Goal: Information Seeking & Learning: Learn about a topic

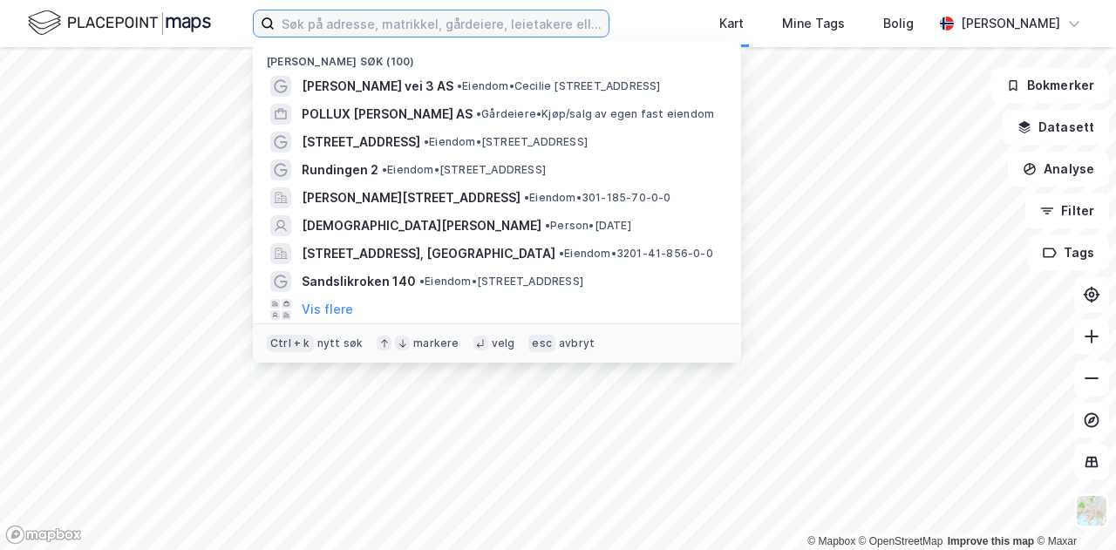
click at [509, 24] on input at bounding box center [442, 23] width 334 height 26
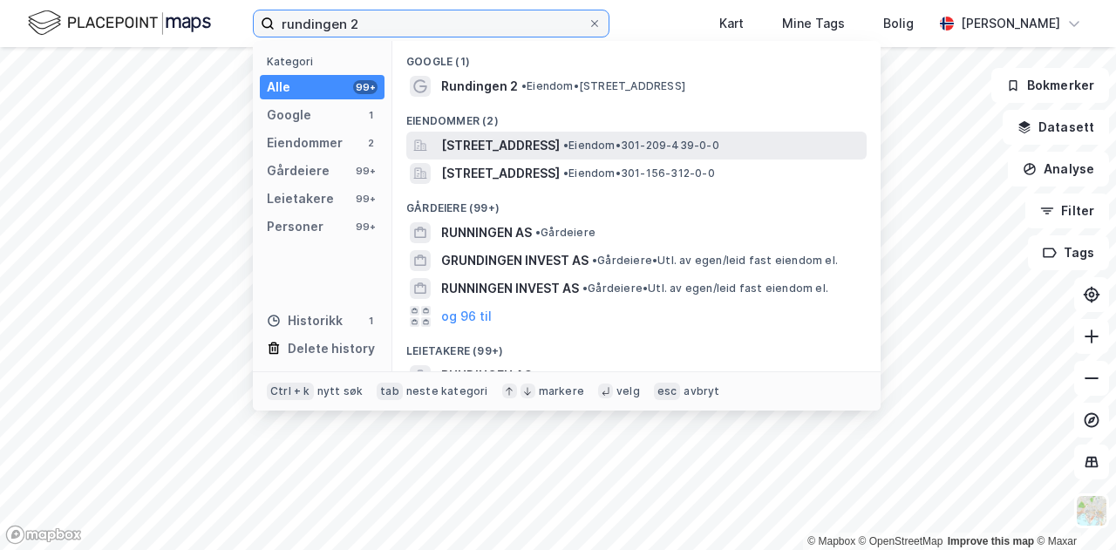
type input "rundingen 2"
click at [504, 146] on span "[STREET_ADDRESS]" at bounding box center [500, 145] width 119 height 21
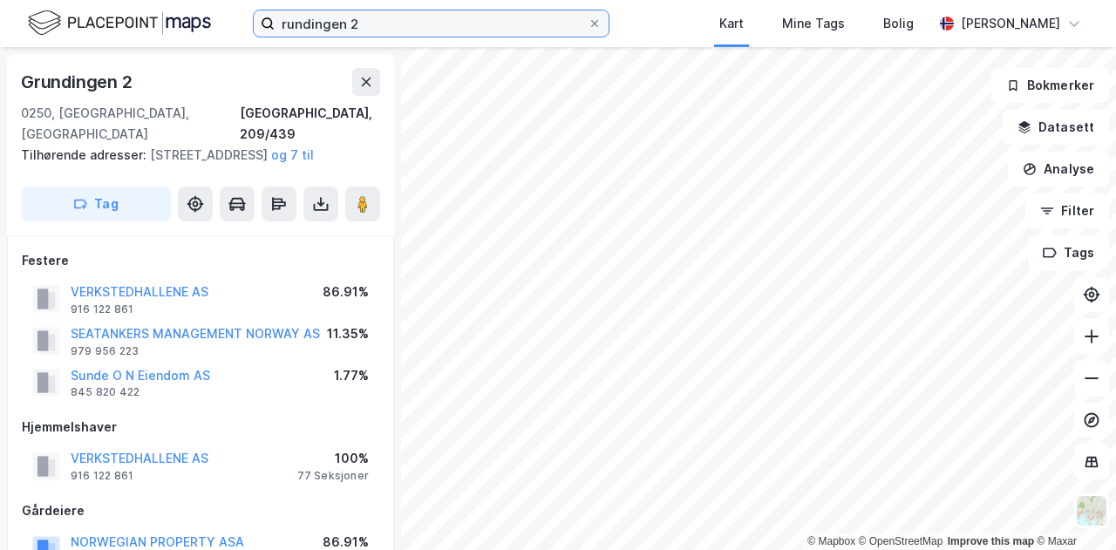
click at [384, 20] on input "rundingen 2" at bounding box center [431, 23] width 313 height 26
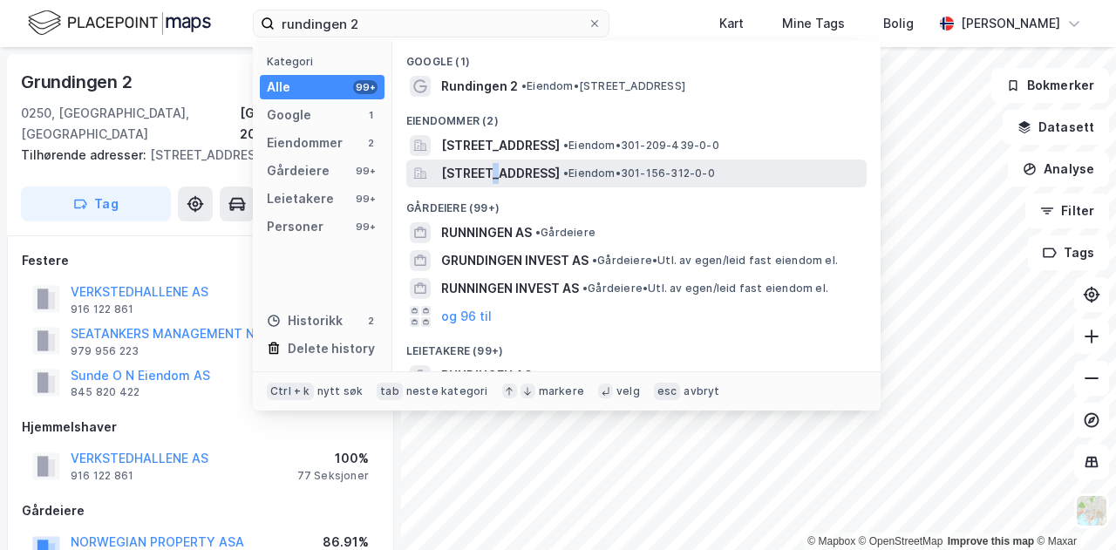
click at [493, 175] on span "[STREET_ADDRESS]" at bounding box center [500, 173] width 119 height 21
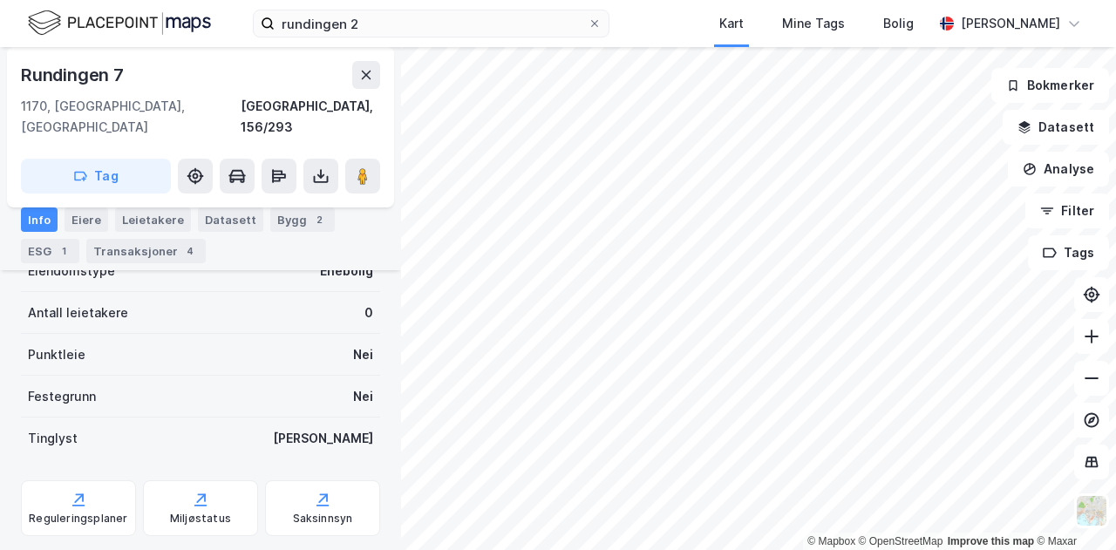
scroll to position [308, 0]
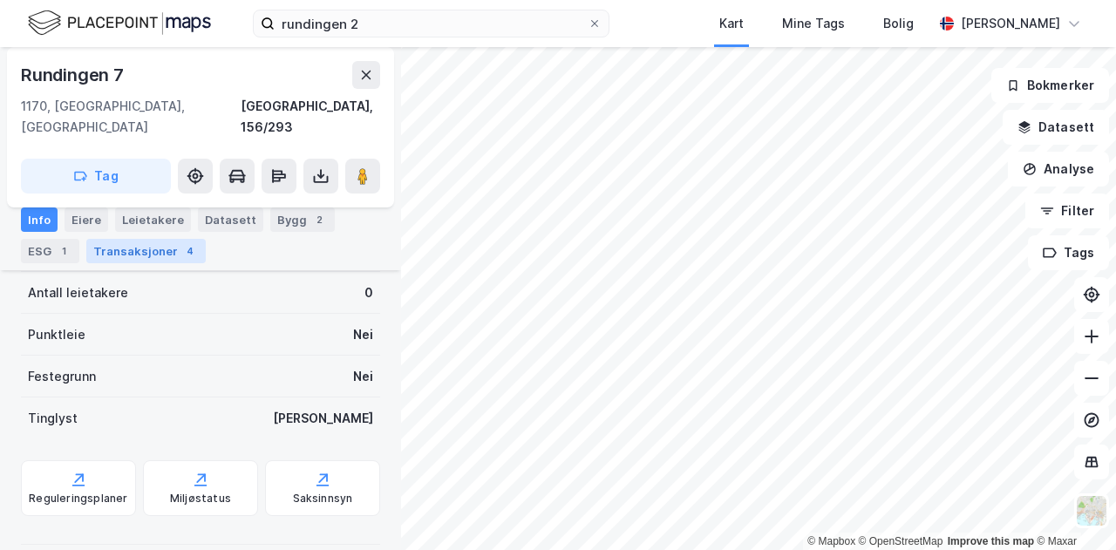
click at [146, 246] on div "Transaksjoner 4" at bounding box center [145, 251] width 119 height 24
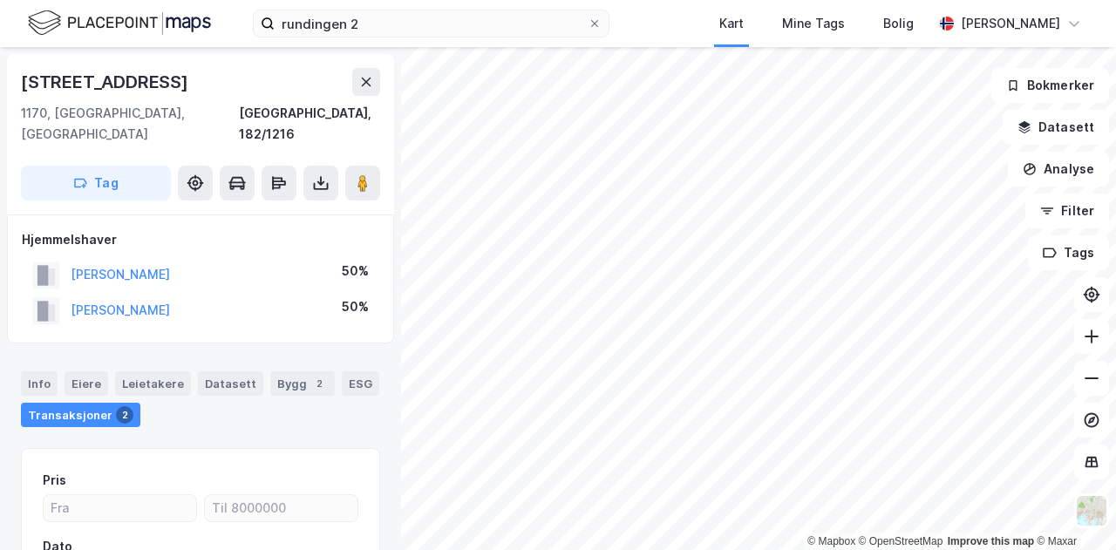
scroll to position [202, 0]
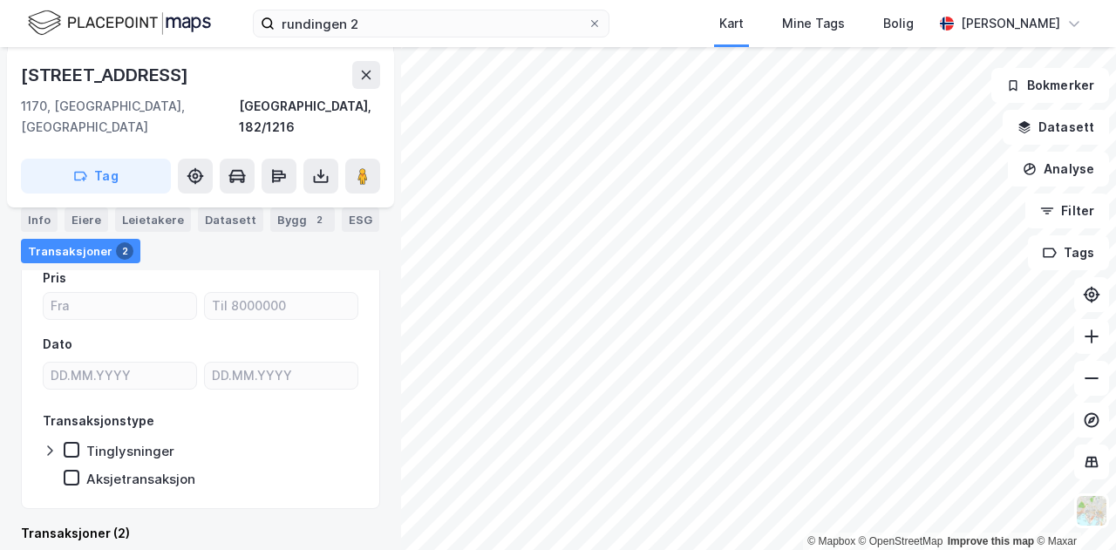
click at [62, 247] on div "Transaksjoner 2" at bounding box center [80, 251] width 119 height 24
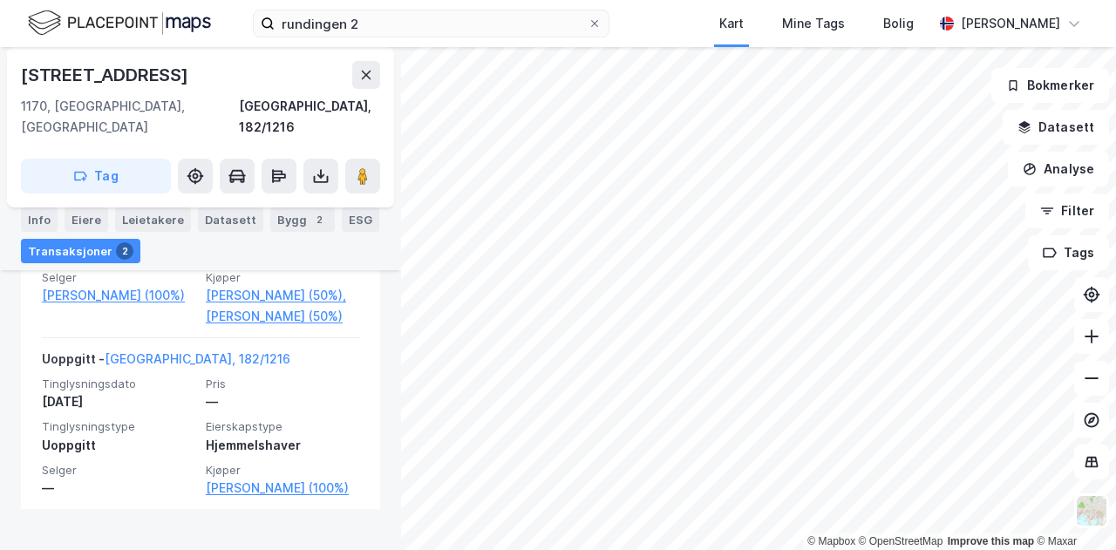
scroll to position [0, 0]
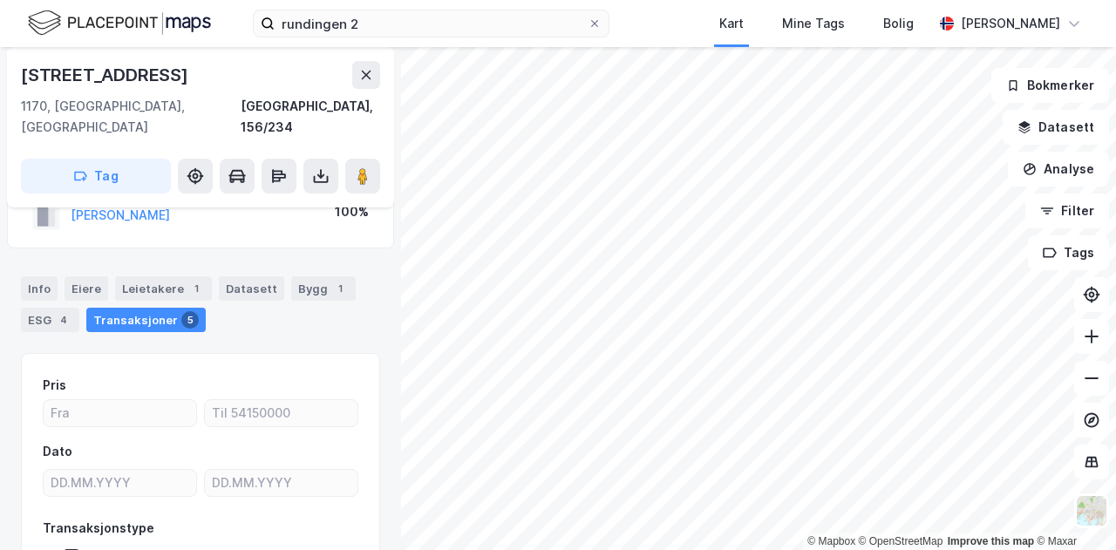
scroll to position [44, 0]
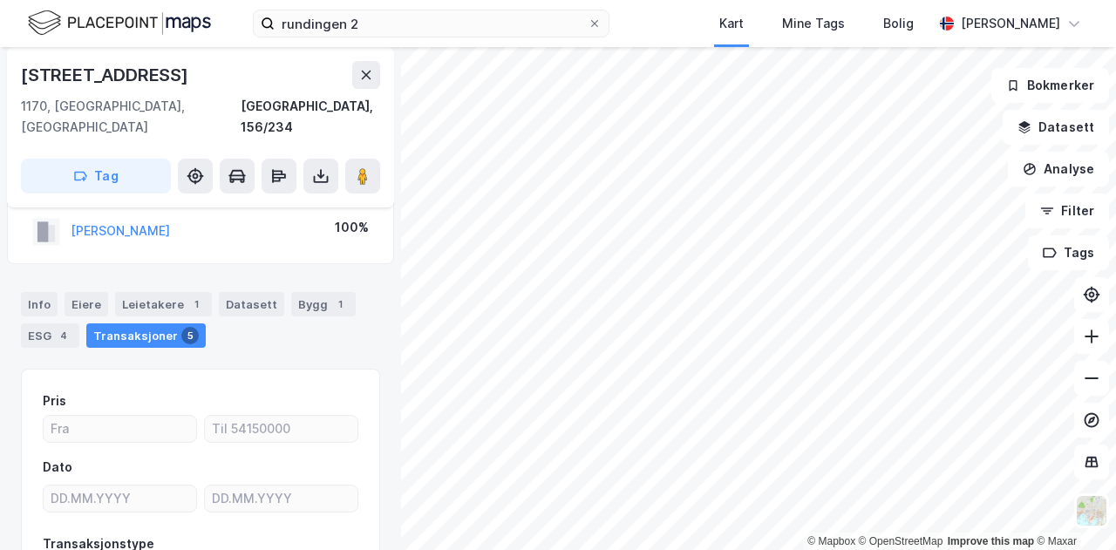
click at [393, 198] on div "© Mapbox © OpenStreetMap Improve this map © Maxar [STREET_ADDRESS], 156/234 Tag…" at bounding box center [558, 298] width 1116 height 503
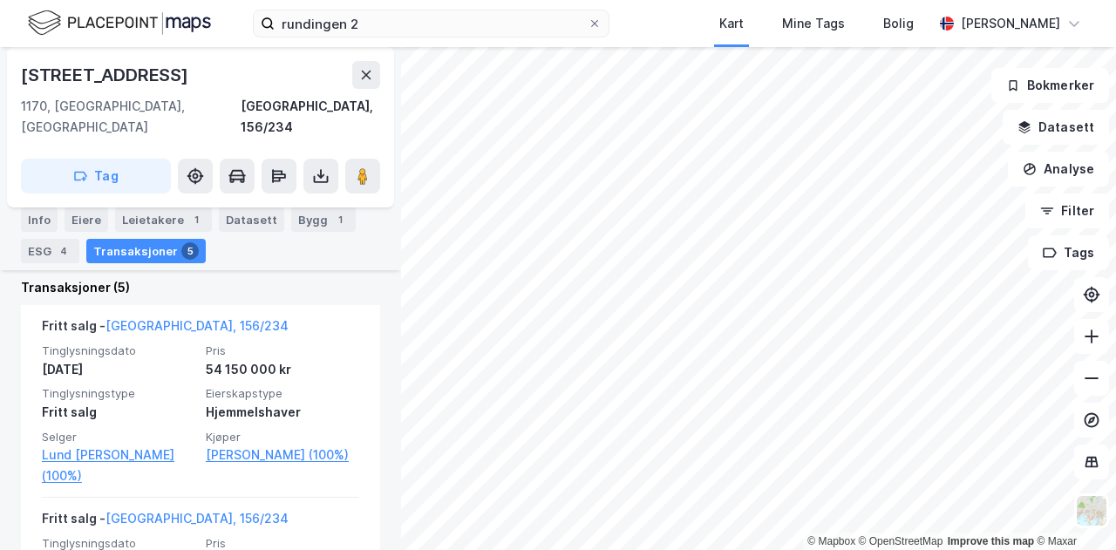
scroll to position [399, 0]
